Goal: Book appointment/travel/reservation

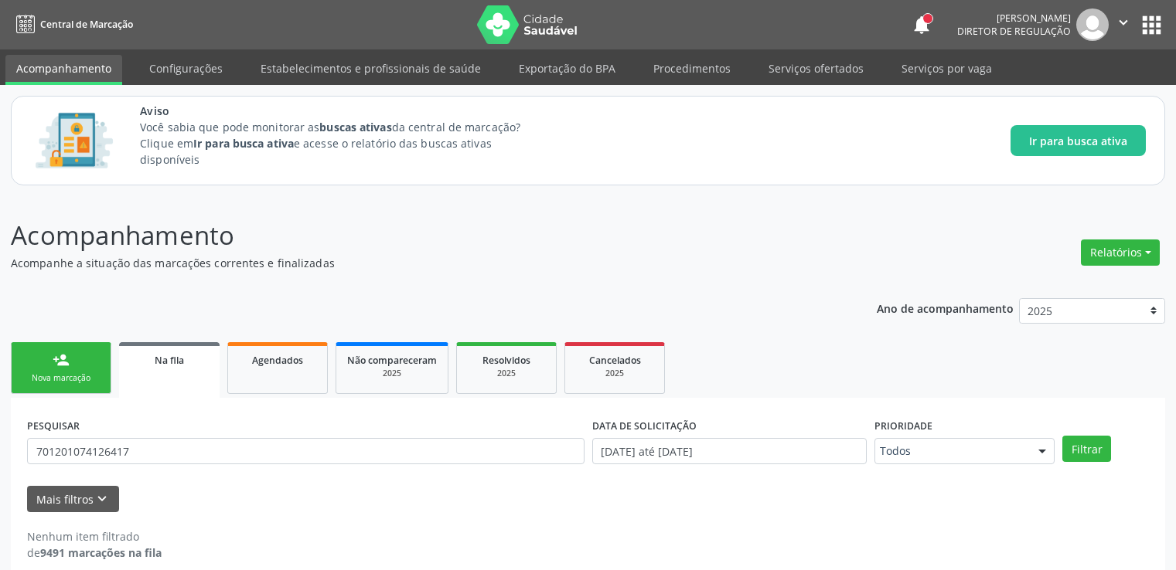
scroll to position [17, 0]
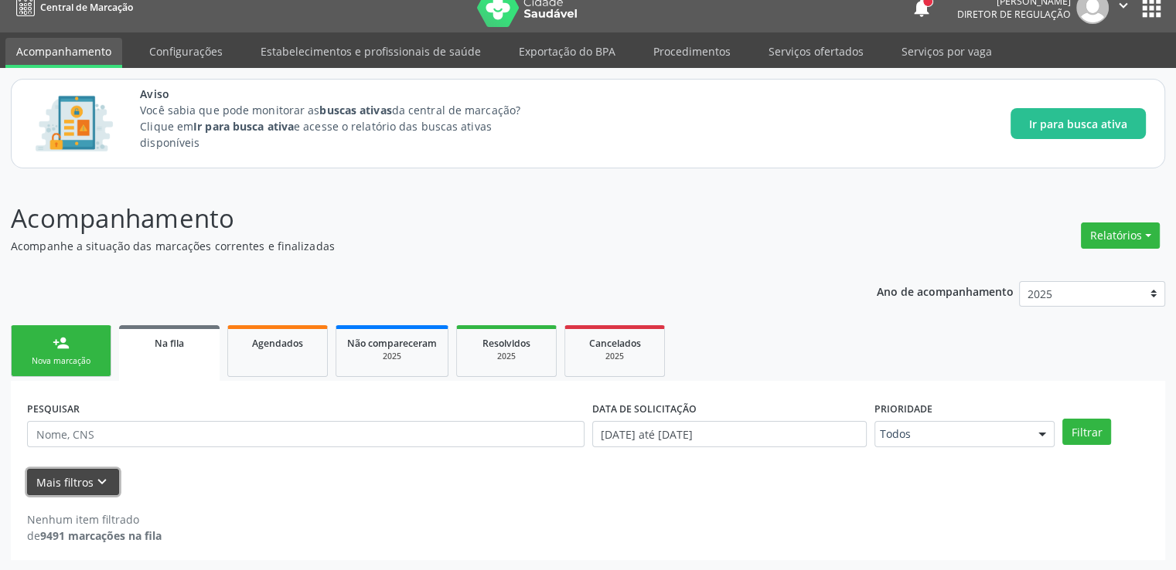
click at [102, 475] on icon "keyboard_arrow_down" at bounding box center [102, 482] width 17 height 17
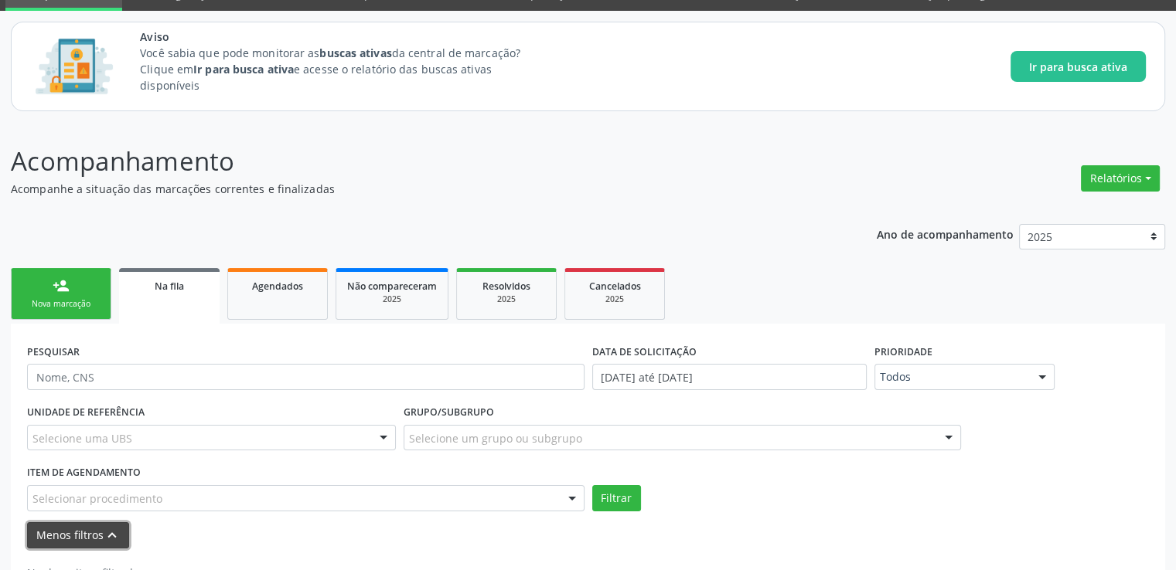
scroll to position [127, 0]
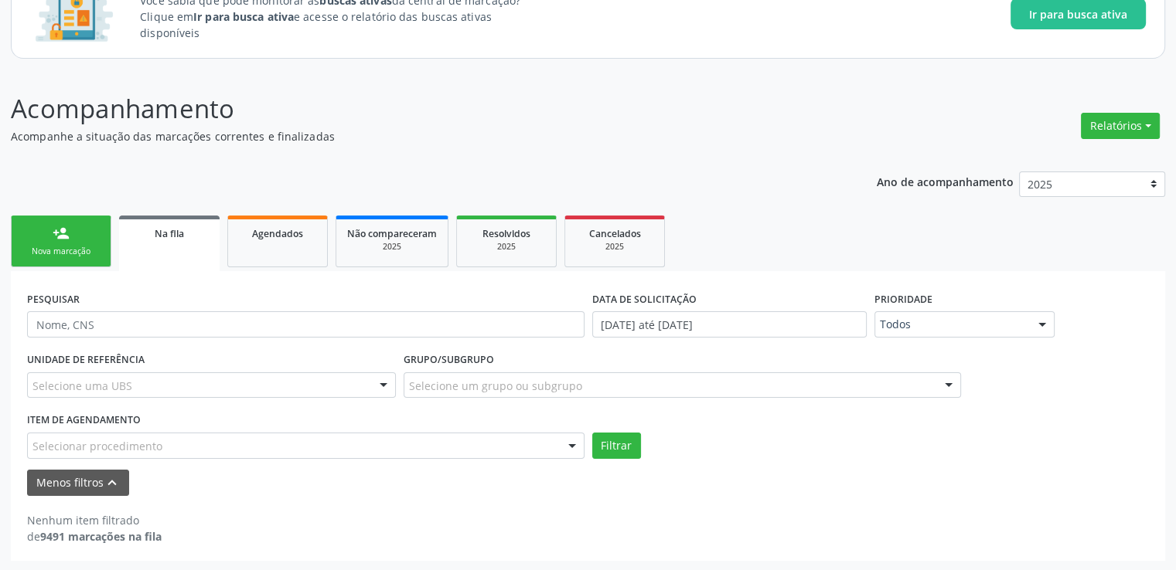
click at [461, 443] on div "Selecionar procedimento" at bounding box center [305, 446] width 557 height 26
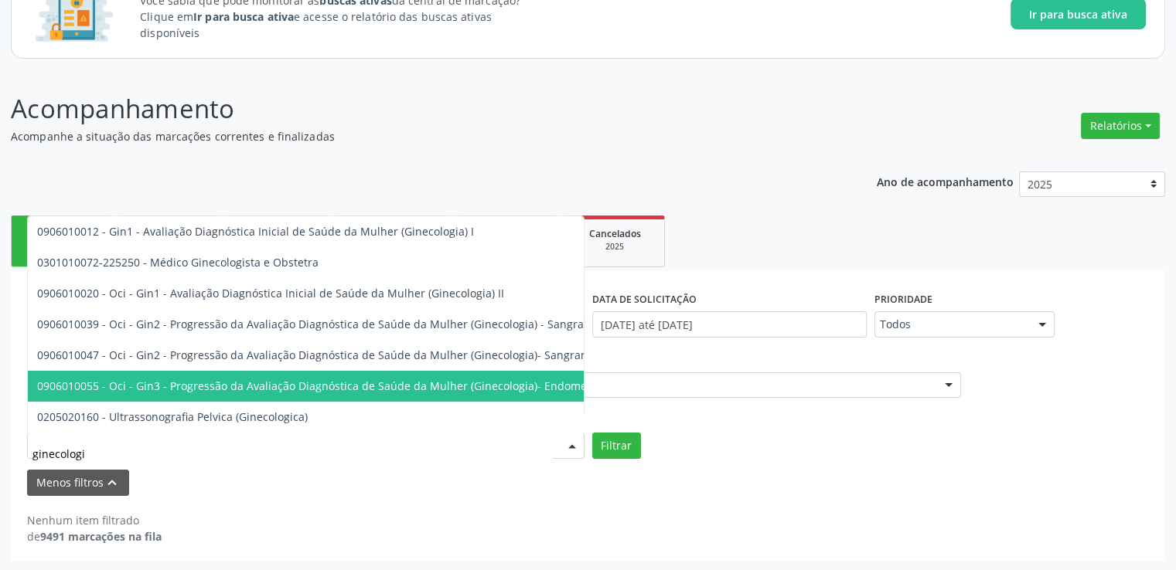
type input "ginecologis"
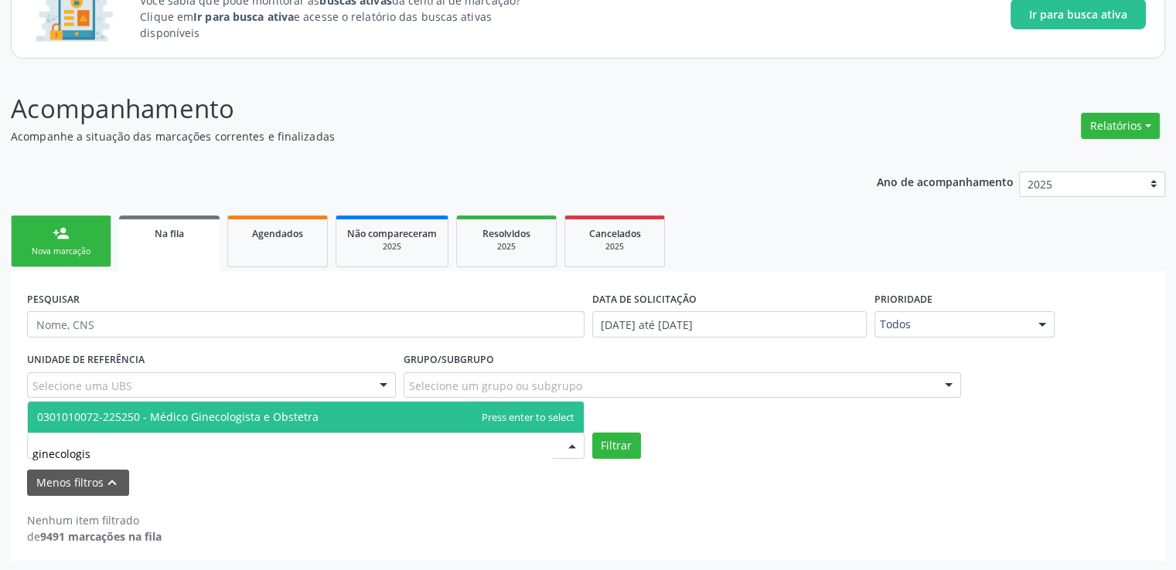
click at [276, 421] on span "0301010072-225250 - Médico Ginecologista e Obstetra" at bounding box center [177, 417] width 281 height 15
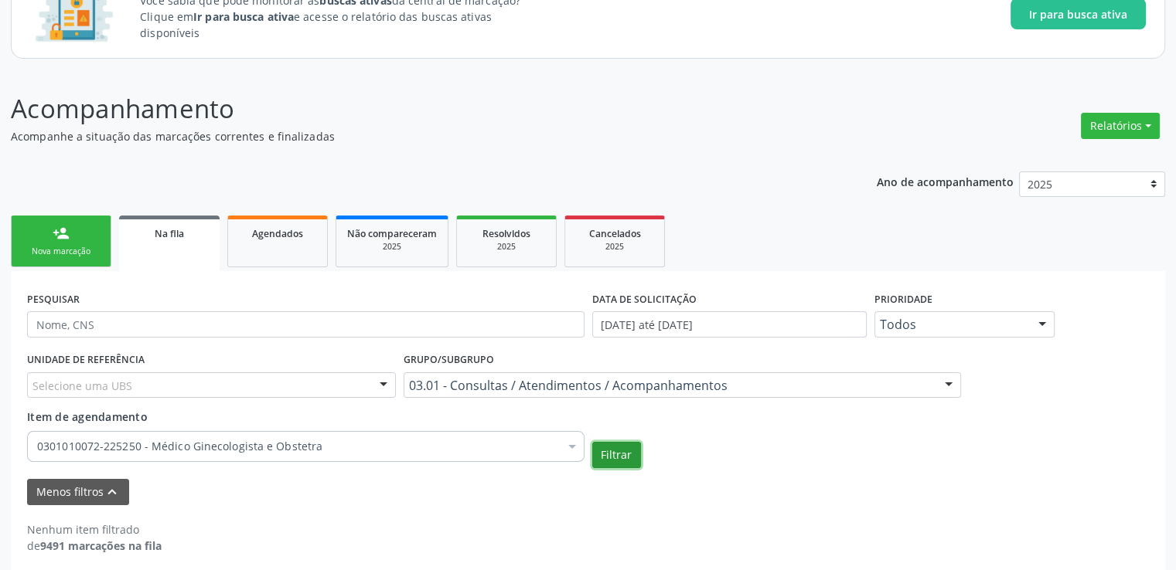
click at [622, 454] on button "Filtrar" at bounding box center [616, 455] width 49 height 26
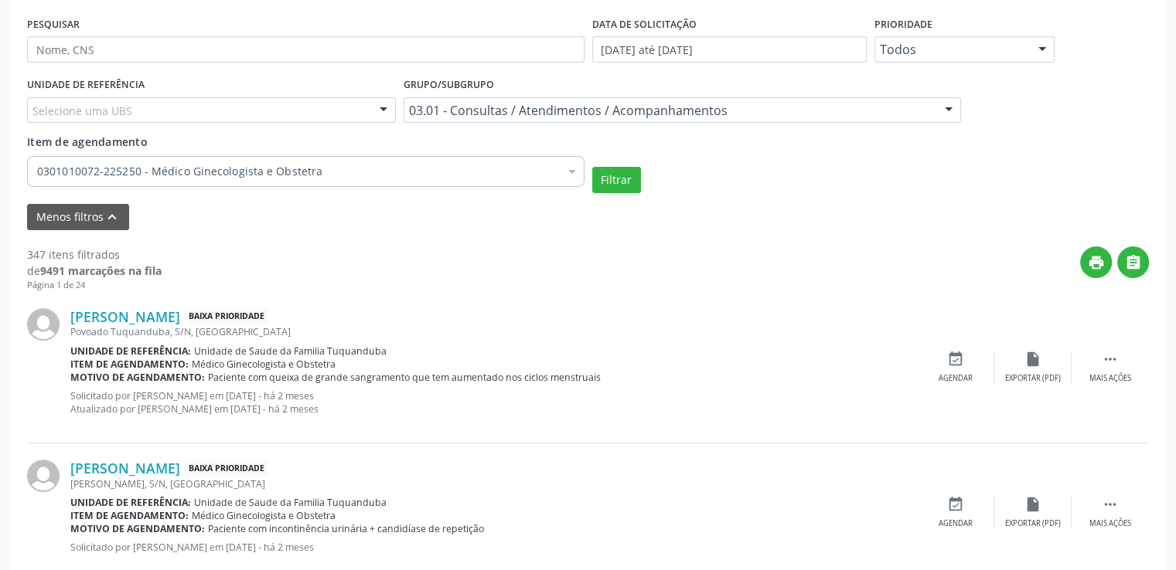
scroll to position [436, 0]
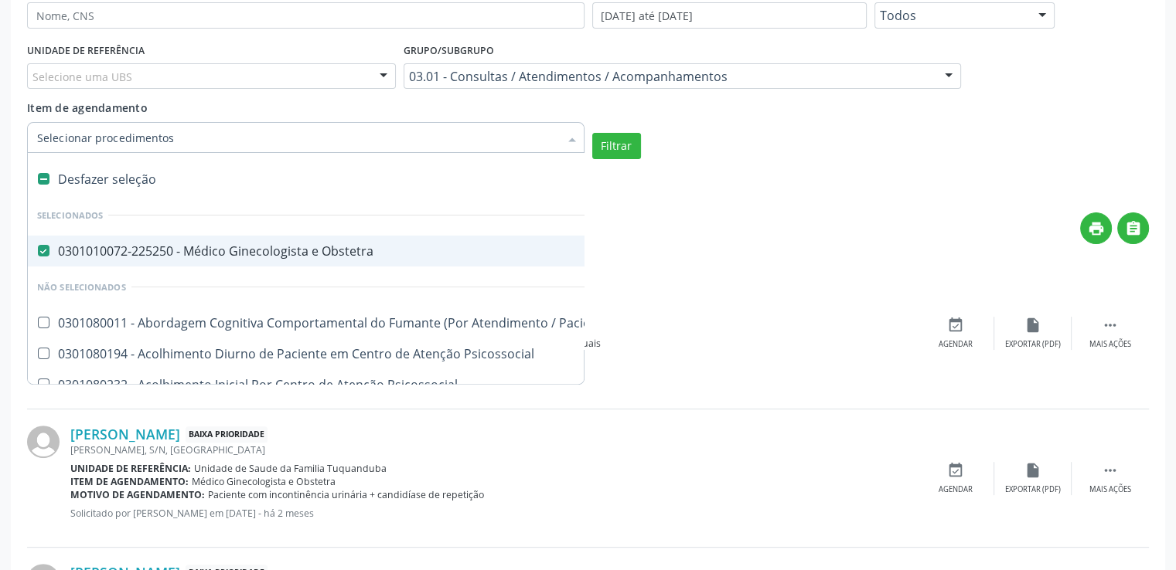
click at [44, 175] on label at bounding box center [44, 179] width 12 height 12
checkbox Obstetra "false"
click at [105, 135] on input "Item de agendamento" at bounding box center [298, 137] width 522 height 31
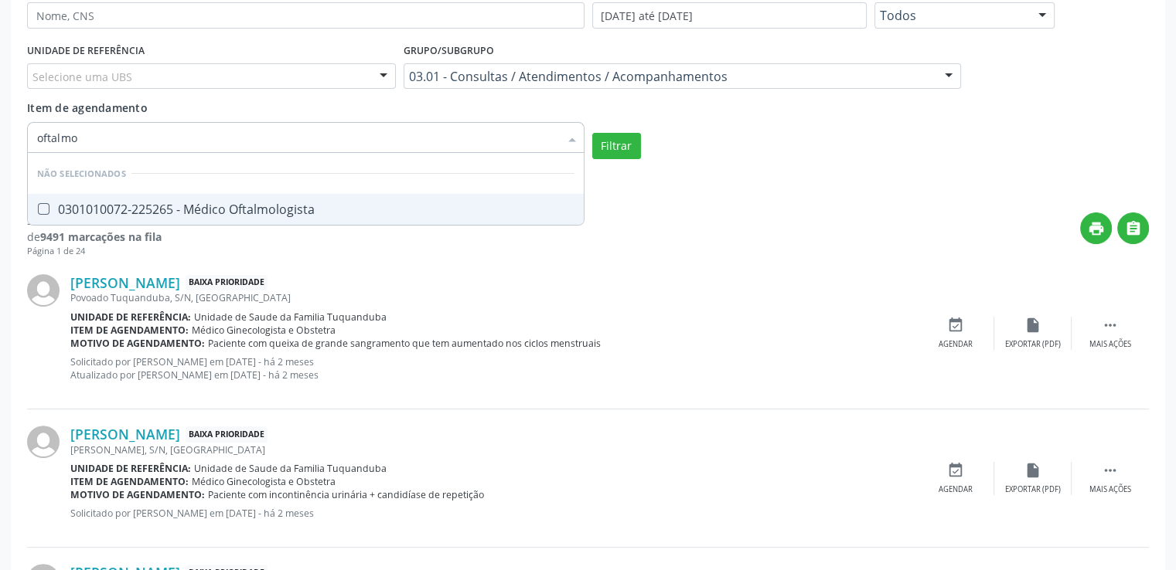
type input "oftalmol"
click at [235, 203] on div "0301010072-225265 - Médico Oftalmologista" at bounding box center [305, 209] width 537 height 12
click at [288, 216] on span "0301010072-225265 - Médico Oftalmologista" at bounding box center [306, 209] width 556 height 31
click at [285, 213] on div "0301010072-225265 - Médico Oftalmologista" at bounding box center [305, 209] width 537 height 12
click at [609, 144] on button "Filtrar" at bounding box center [616, 146] width 49 height 26
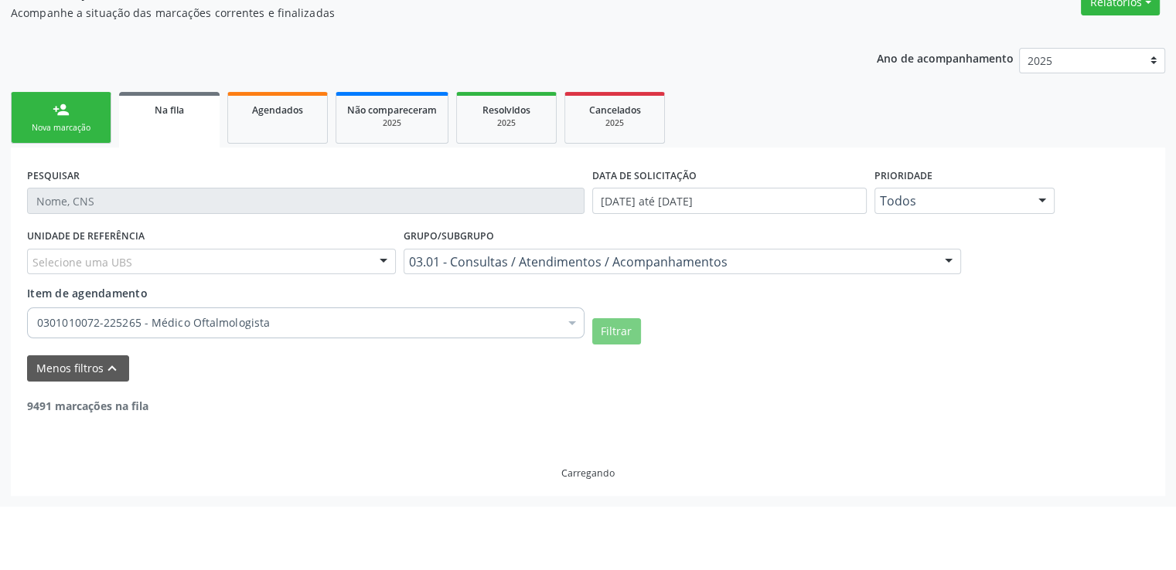
click at [609, 144] on ul "person_add Nova marcação Na fila Agendados Não compareceram 2025 Resolvidos 202…" at bounding box center [588, 118] width 1154 height 60
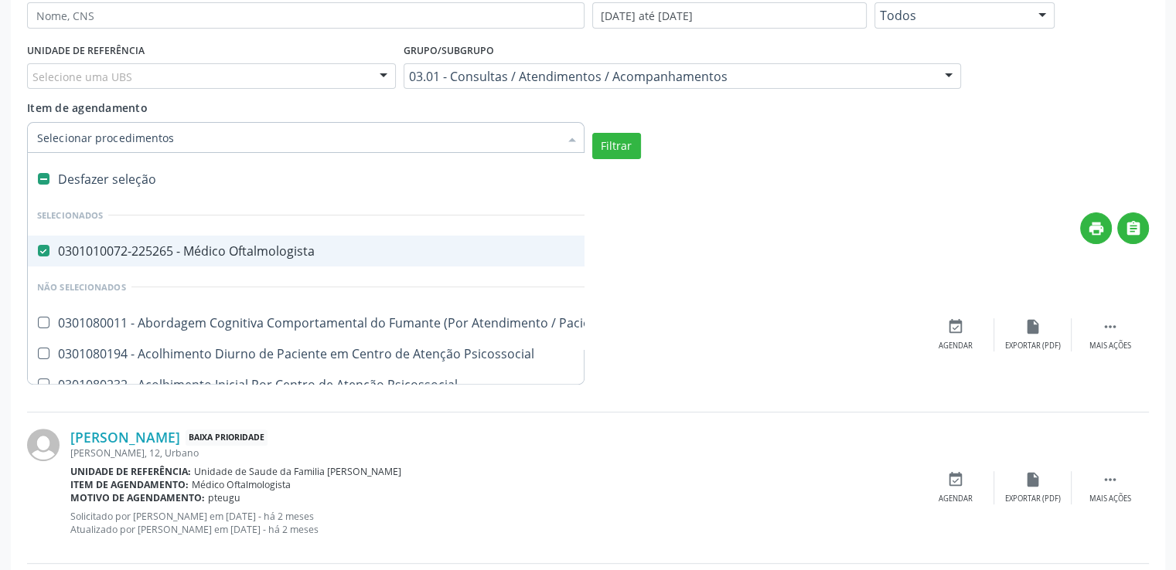
click at [49, 179] on div "Desfazer seleção" at bounding box center [855, 179] width 1655 height 31
checkbox Oftalmologista "false"
click at [90, 133] on input "Item de agendamento" at bounding box center [298, 137] width 522 height 31
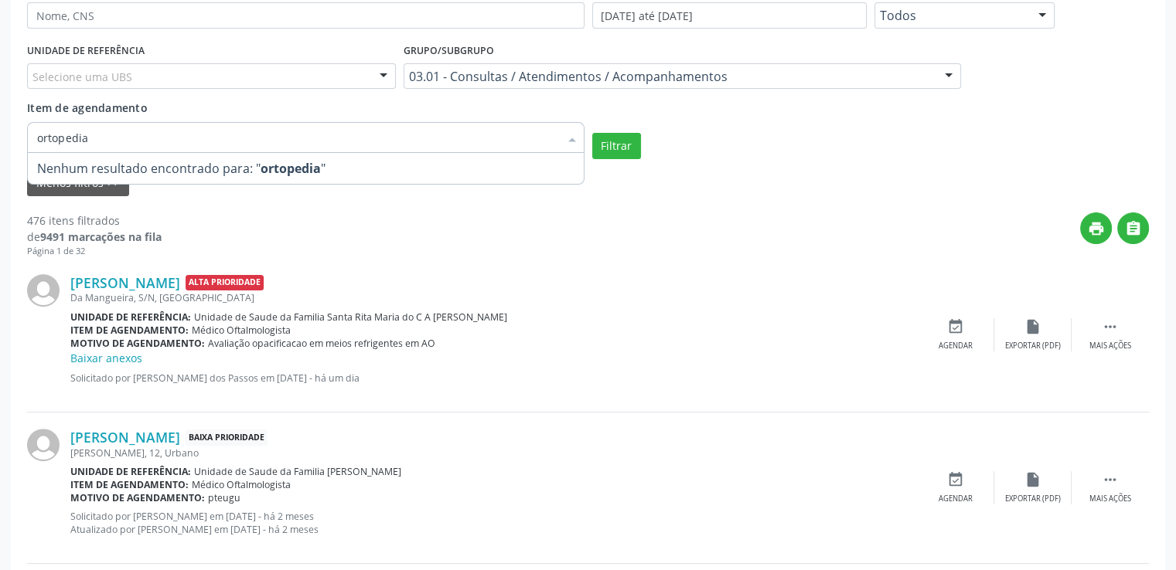
type input "ortopedi"
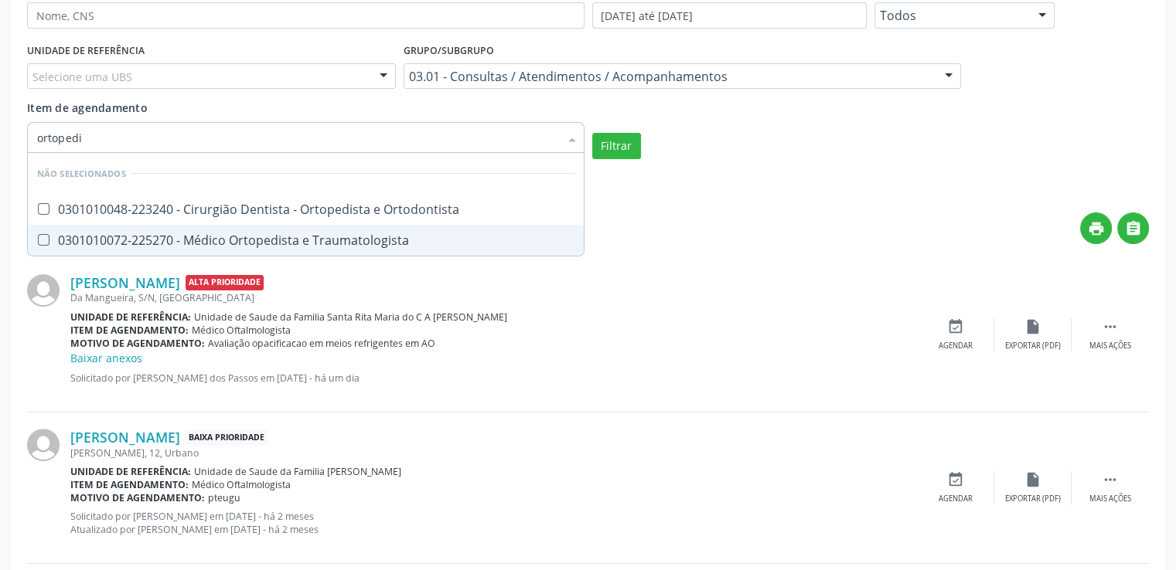
click at [239, 237] on div "0301010072-225270 - Médico Ortopedista e Traumatologista" at bounding box center [305, 240] width 537 height 12
checkbox Traumatologista "true"
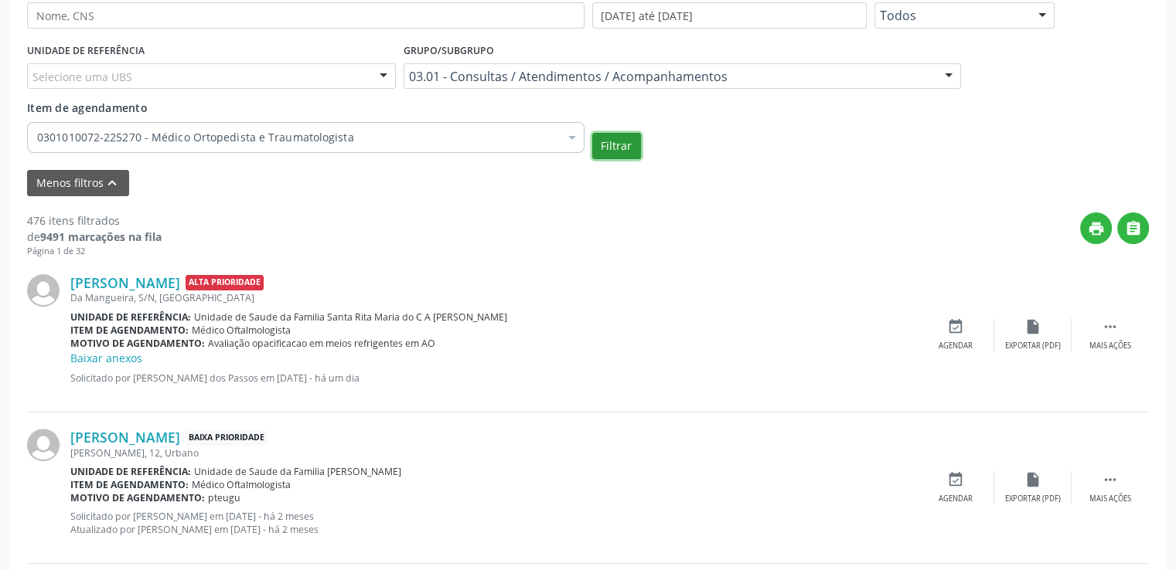
click at [606, 149] on button "Filtrar" at bounding box center [616, 146] width 49 height 26
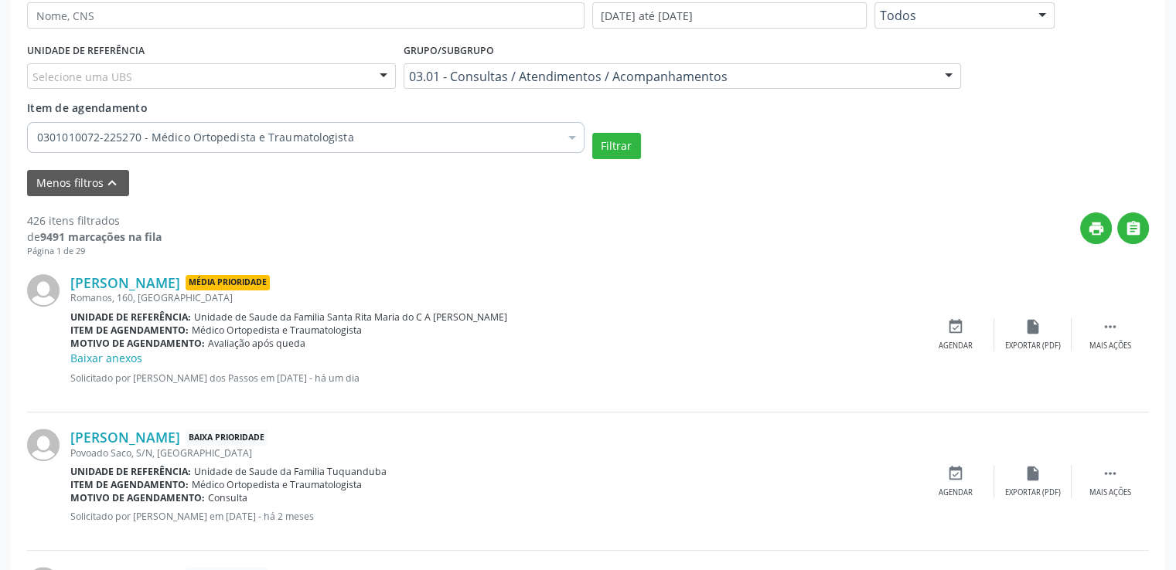
click at [37, 142] on input "Item de agendamento" at bounding box center [37, 137] width 0 height 31
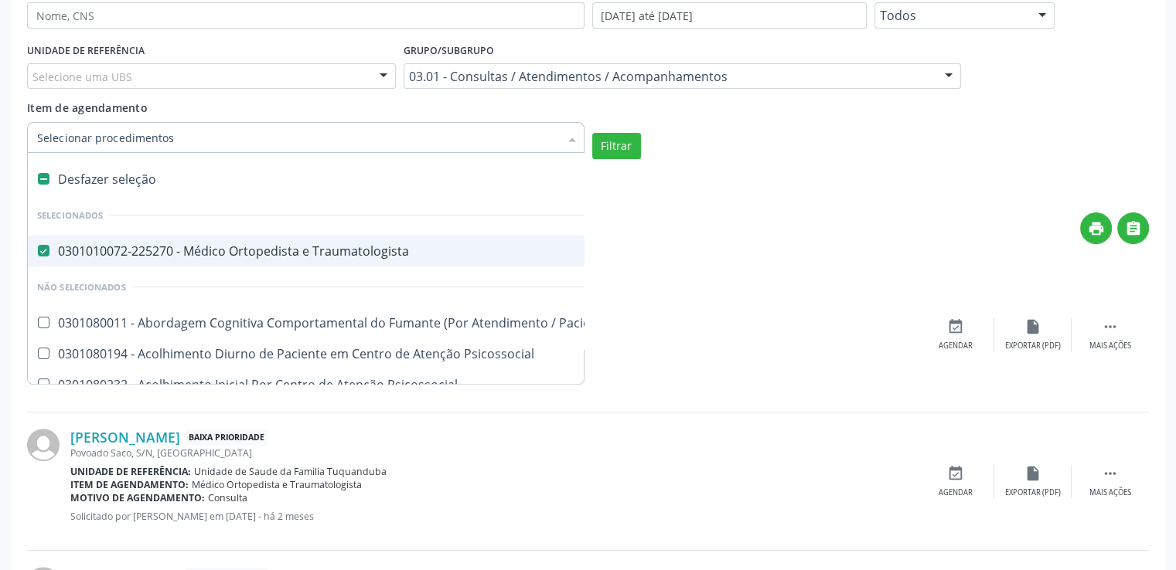
click at [42, 179] on label at bounding box center [44, 179] width 12 height 12
checkbox Traumatologista "false"
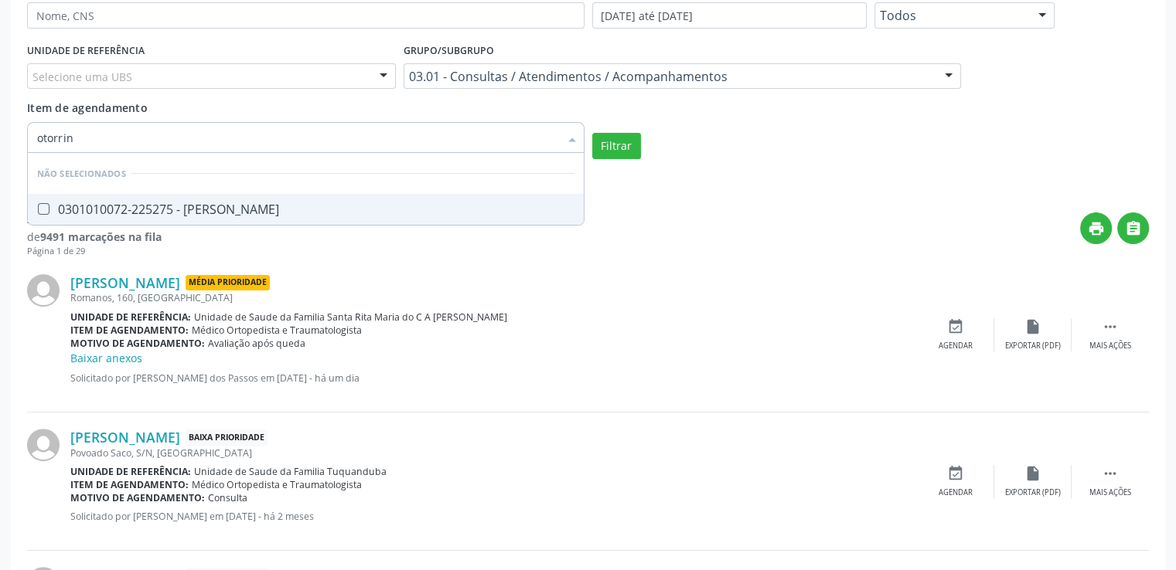
type input "otorrino"
click at [39, 206] on Otorrinolaringologista at bounding box center [44, 209] width 12 height 12
click at [38, 206] on Otorrinolaringologista "checkbox" at bounding box center [33, 209] width 10 height 10
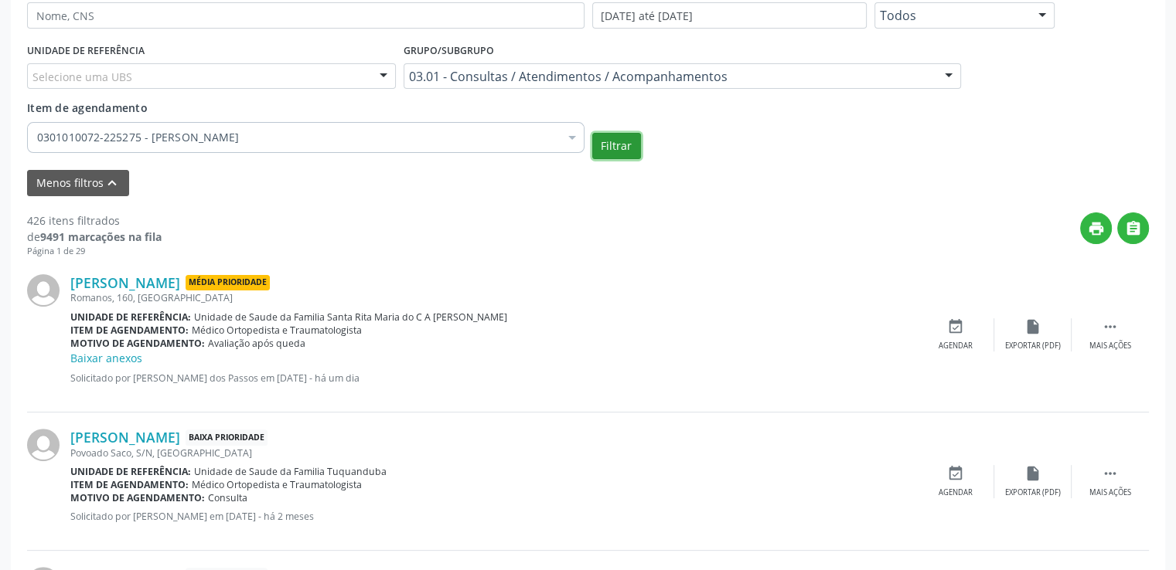
click at [628, 136] on button "Filtrar" at bounding box center [616, 146] width 49 height 26
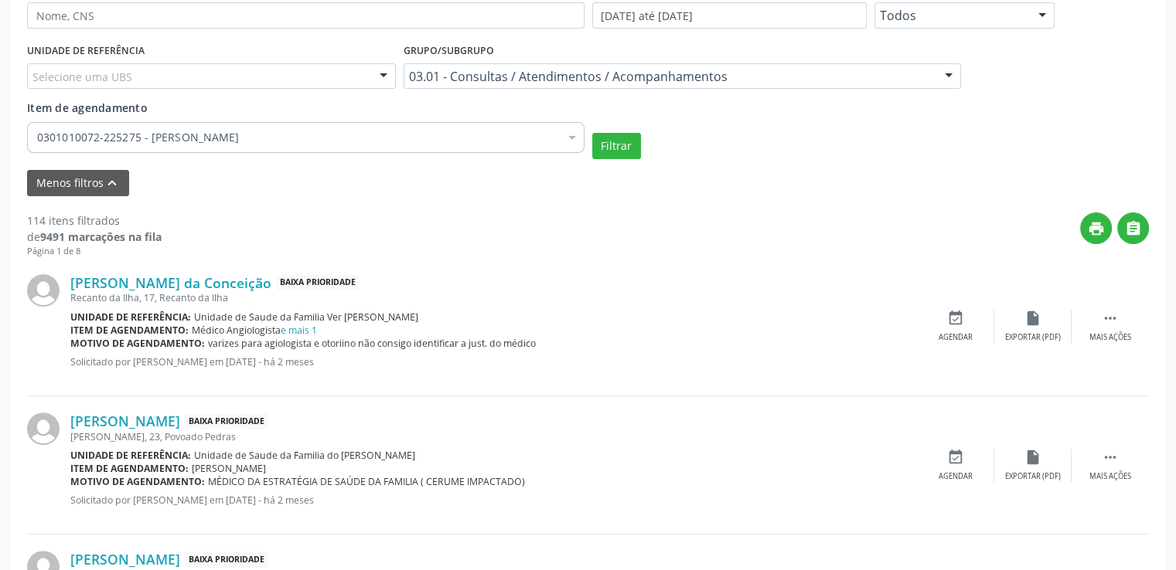
click at [37, 134] on input "Item de agendamento" at bounding box center [37, 137] width 0 height 31
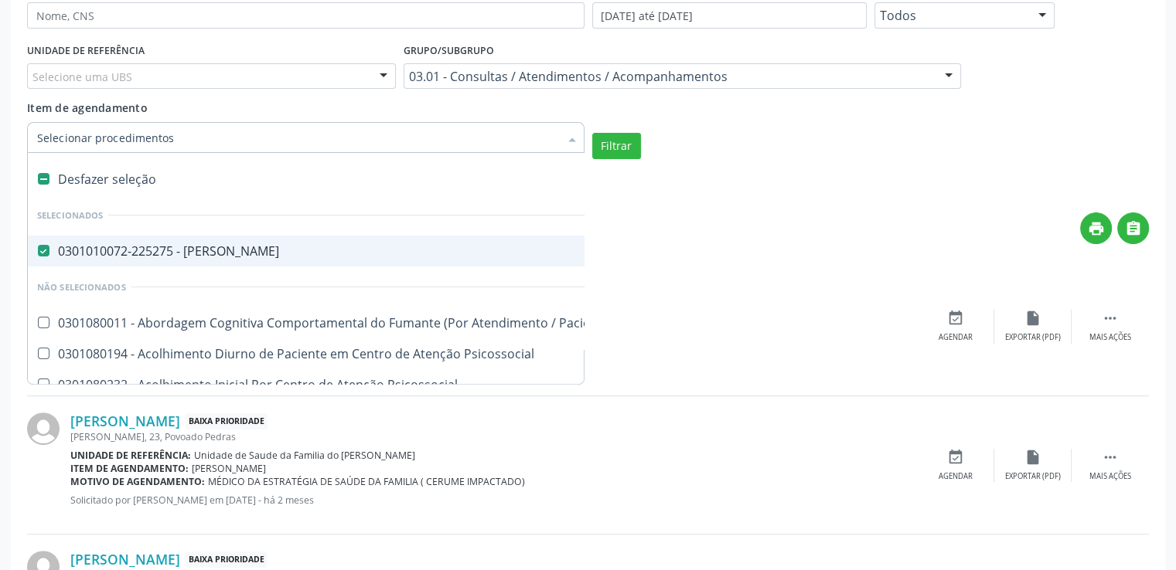
click at [41, 175] on label at bounding box center [44, 179] width 12 height 12
checkbox Otorrinolaringologista "false"
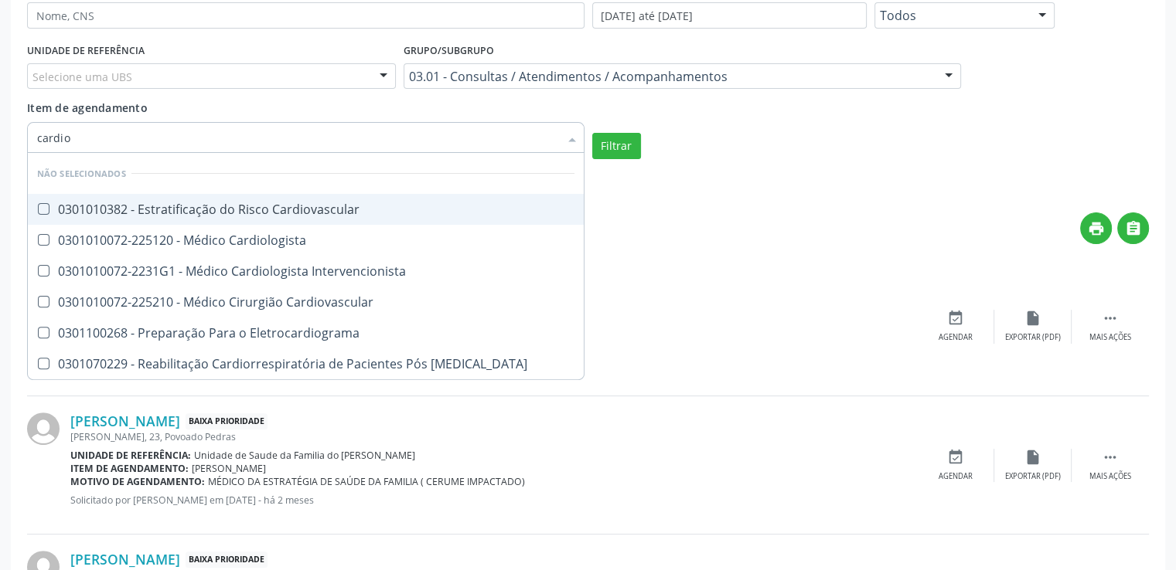
type input "cardiol"
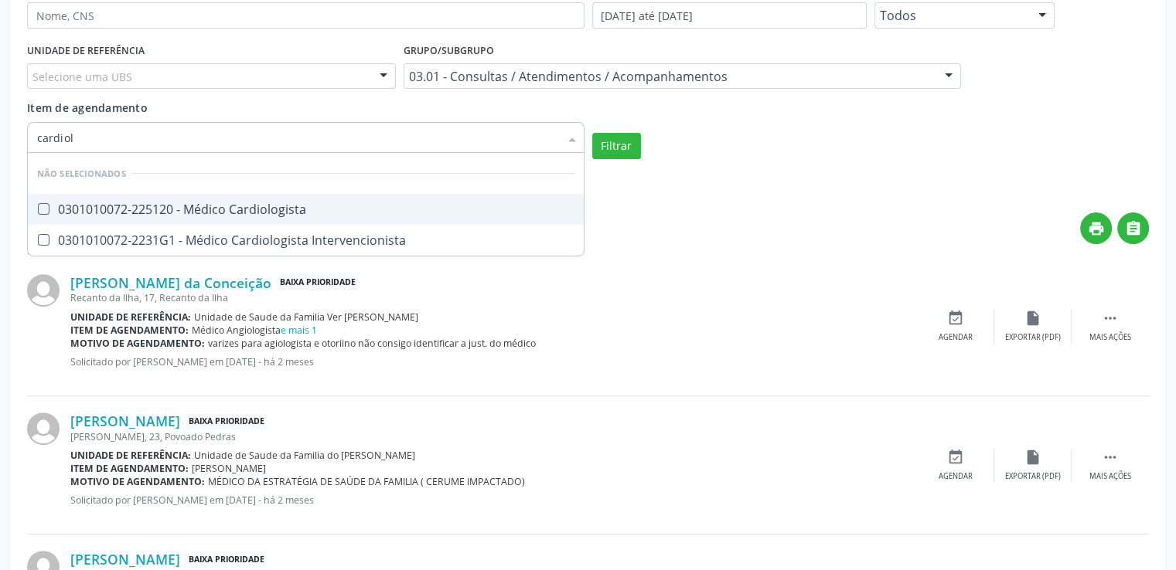
click at [43, 210] on Cardiologista at bounding box center [44, 209] width 12 height 12
click at [38, 210] on Cardiologista "checkbox" at bounding box center [33, 209] width 10 height 10
checkbox Cardiologista "true"
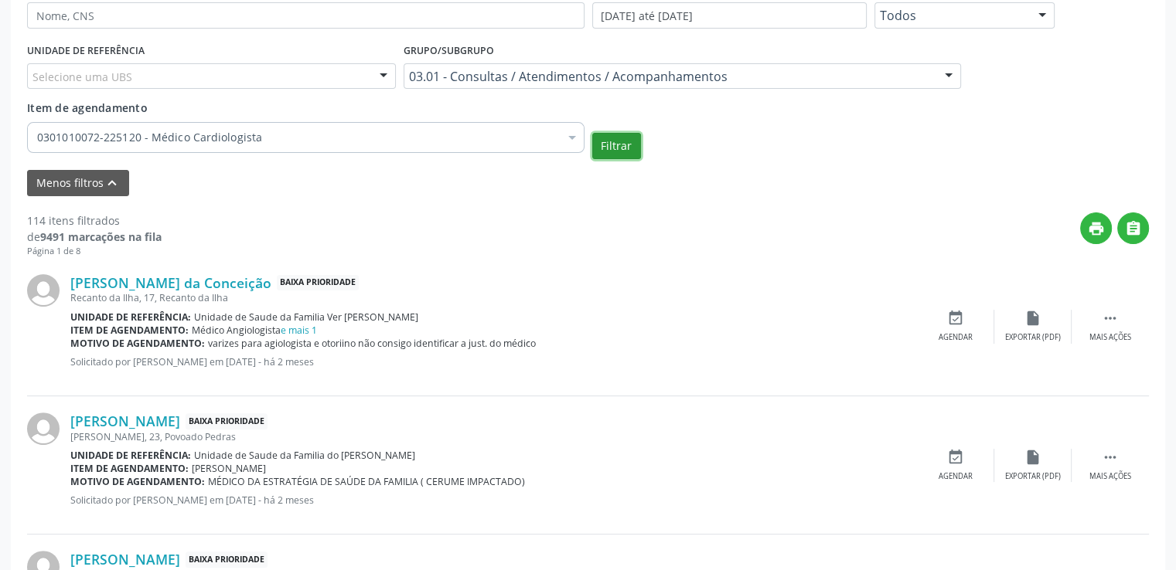
click at [624, 147] on button "Filtrar" at bounding box center [616, 146] width 49 height 26
